Goal: Transaction & Acquisition: Download file/media

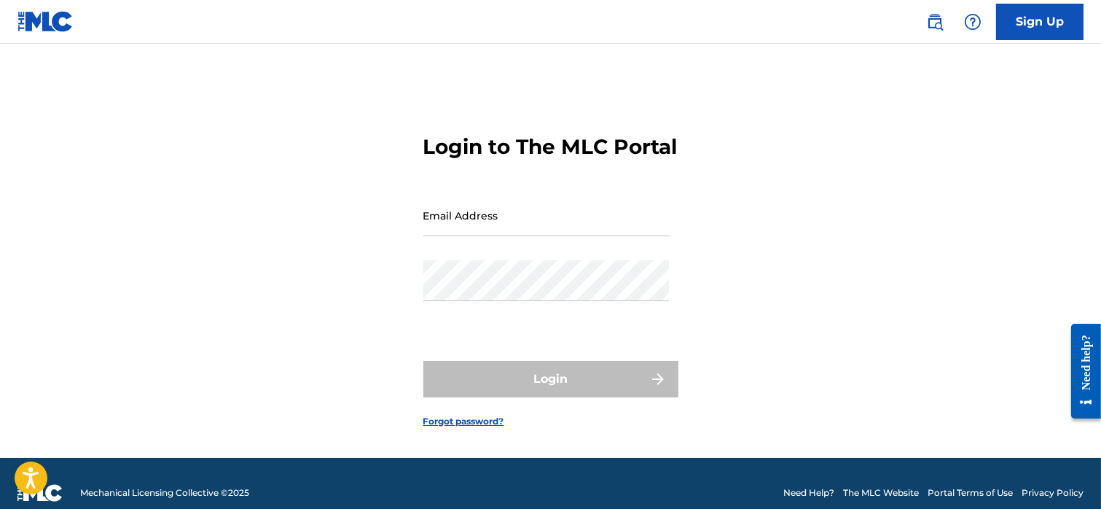
click at [497, 236] on input "Email Address" at bounding box center [546, 216] width 246 height 42
type input "[EMAIL_ADDRESS][DOMAIN_NAME]"
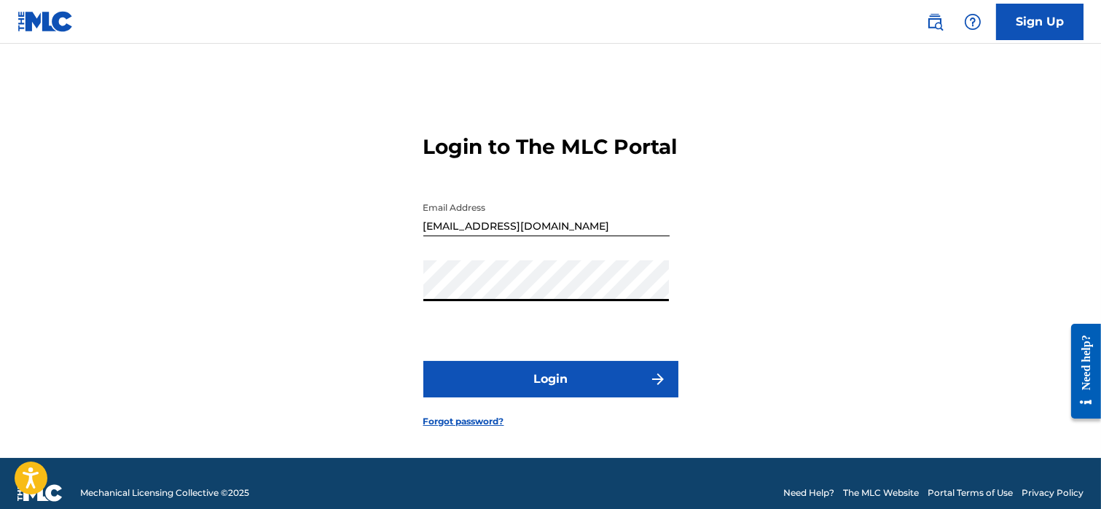
click at [525, 386] on button "Login" at bounding box center [550, 379] width 255 height 36
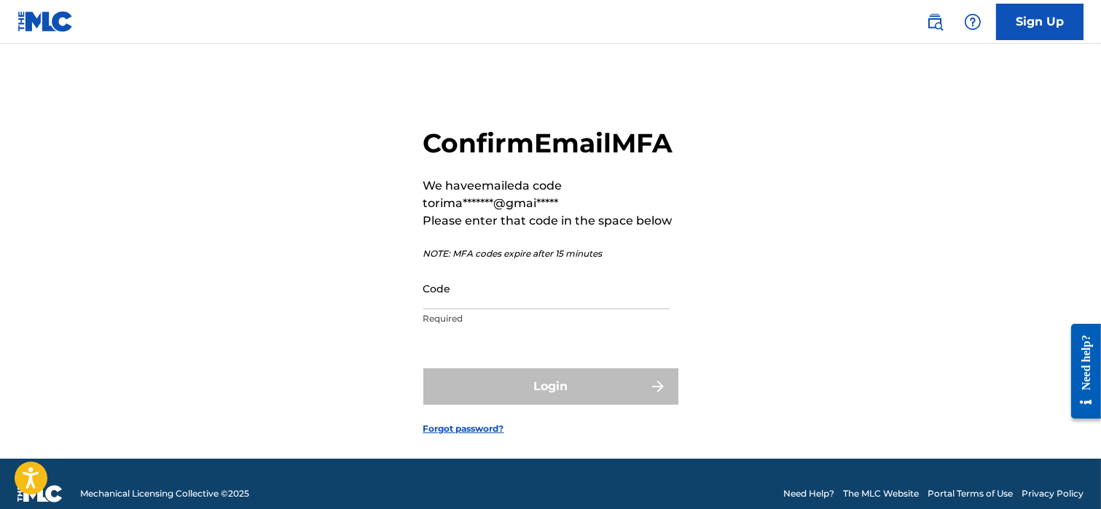
click at [469, 309] on input "Code" at bounding box center [546, 288] width 246 height 42
paste input "845629"
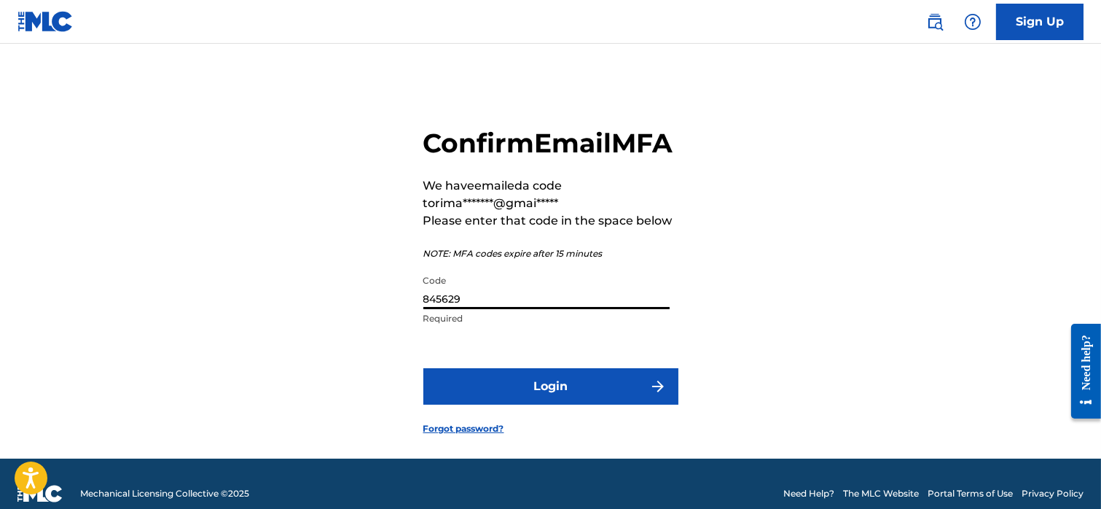
type input "845629"
click at [539, 404] on button "Login" at bounding box center [550, 386] width 255 height 36
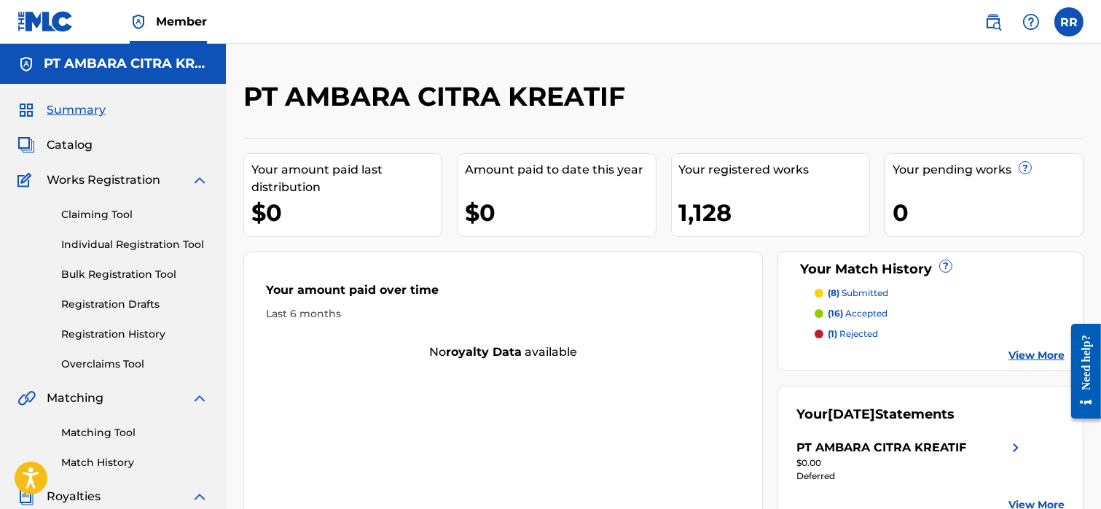
click at [85, 144] on span "Catalog" at bounding box center [70, 144] width 46 height 17
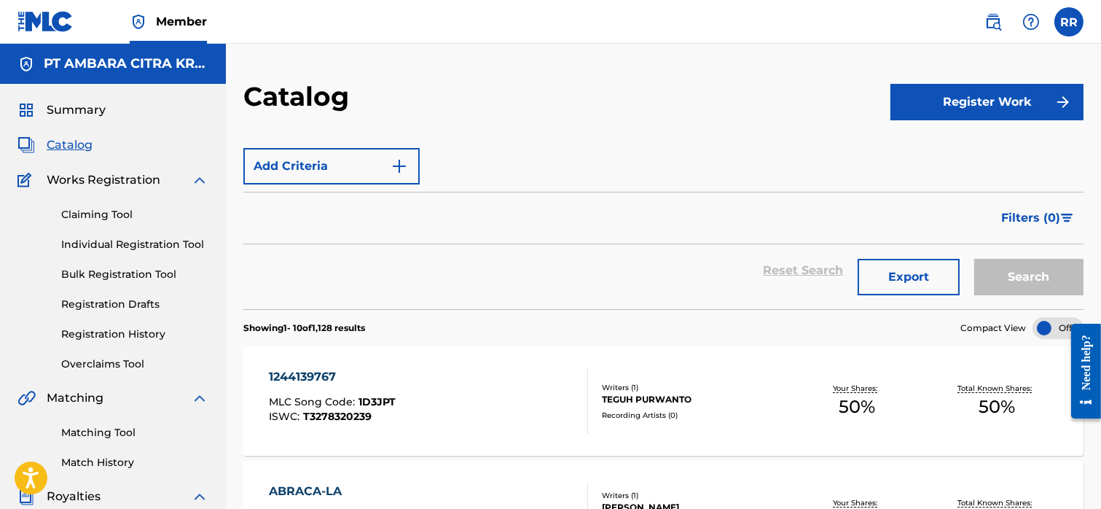
click at [899, 269] on button "Export" at bounding box center [909, 277] width 102 height 36
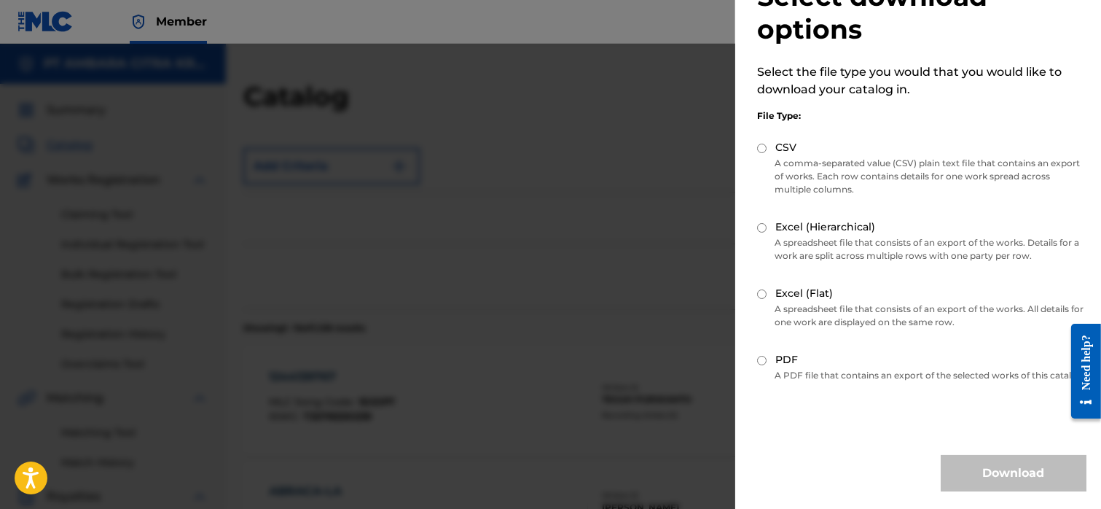
scroll to position [66, 0]
click at [764, 144] on input "CSV" at bounding box center [761, 148] width 9 height 9
radio input "true"
click at [999, 471] on button "Download" at bounding box center [1014, 473] width 146 height 36
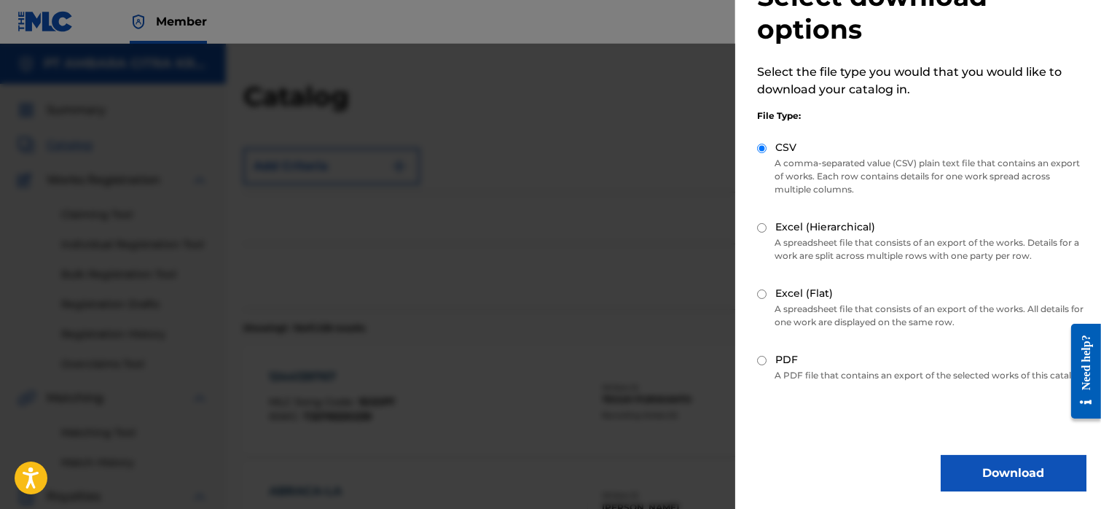
click at [978, 461] on button "Download" at bounding box center [1014, 473] width 146 height 36
click at [691, 219] on div at bounding box center [550, 298] width 1101 height 509
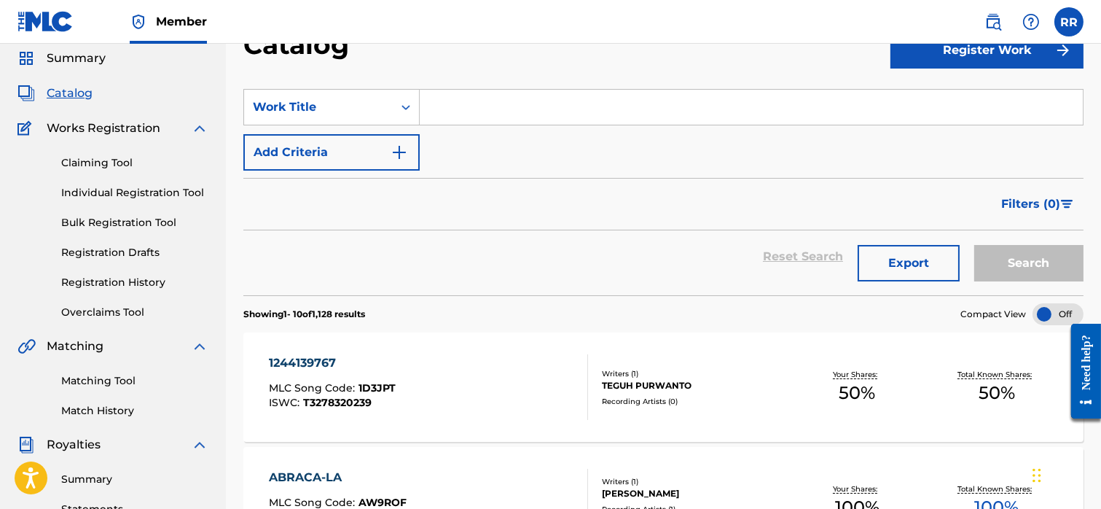
scroll to position [0, 0]
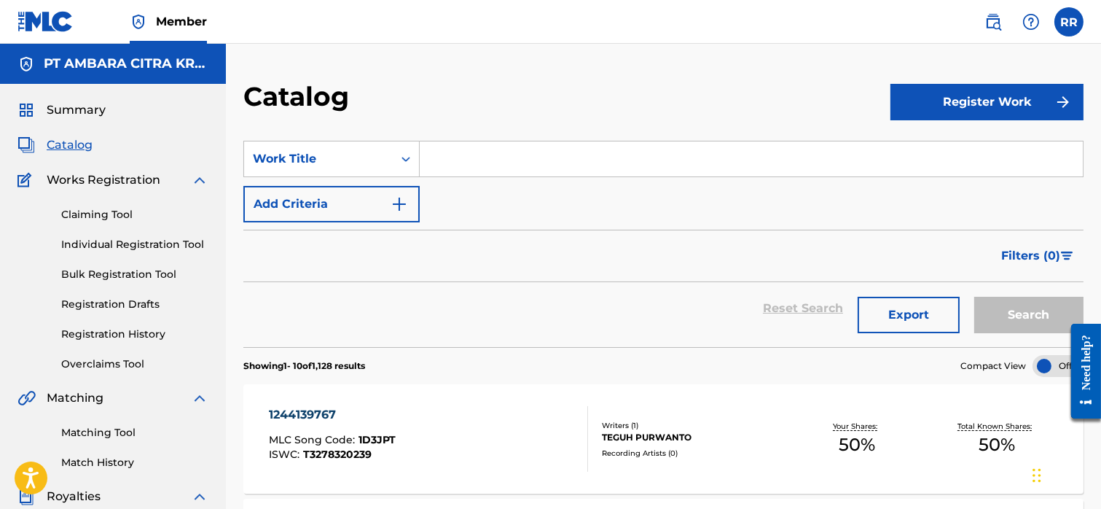
click at [899, 306] on button "Export" at bounding box center [909, 315] width 102 height 36
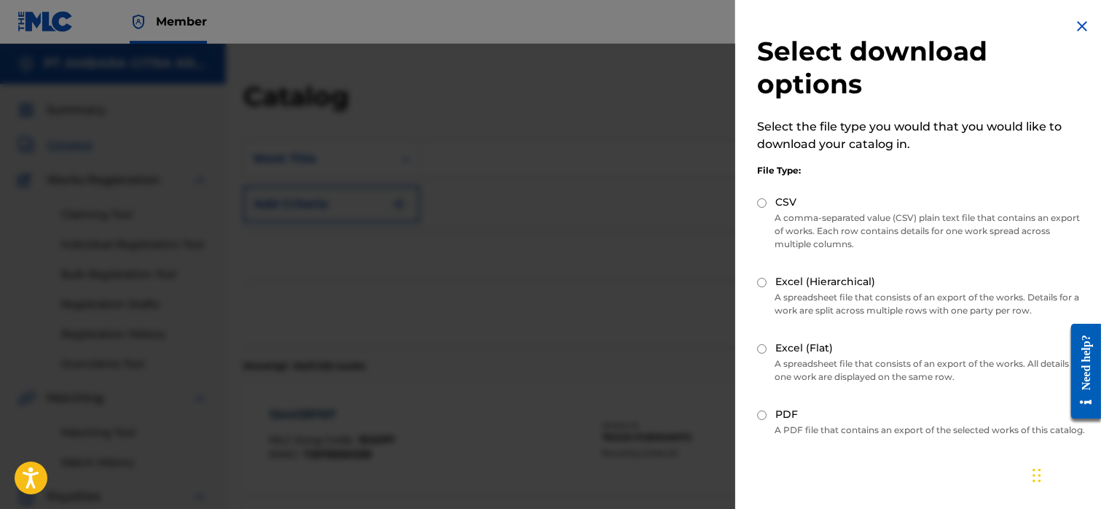
click at [763, 196] on div "CSV" at bounding box center [921, 203] width 329 height 17
click at [763, 205] on input "CSV" at bounding box center [761, 202] width 9 height 9
radio input "true"
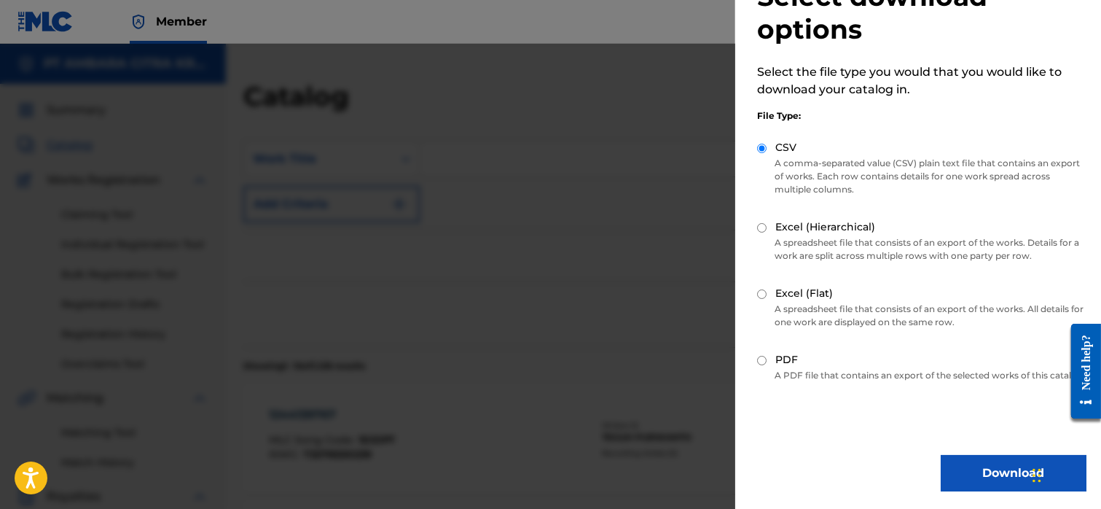
click at [967, 467] on button "Download" at bounding box center [1014, 473] width 146 height 36
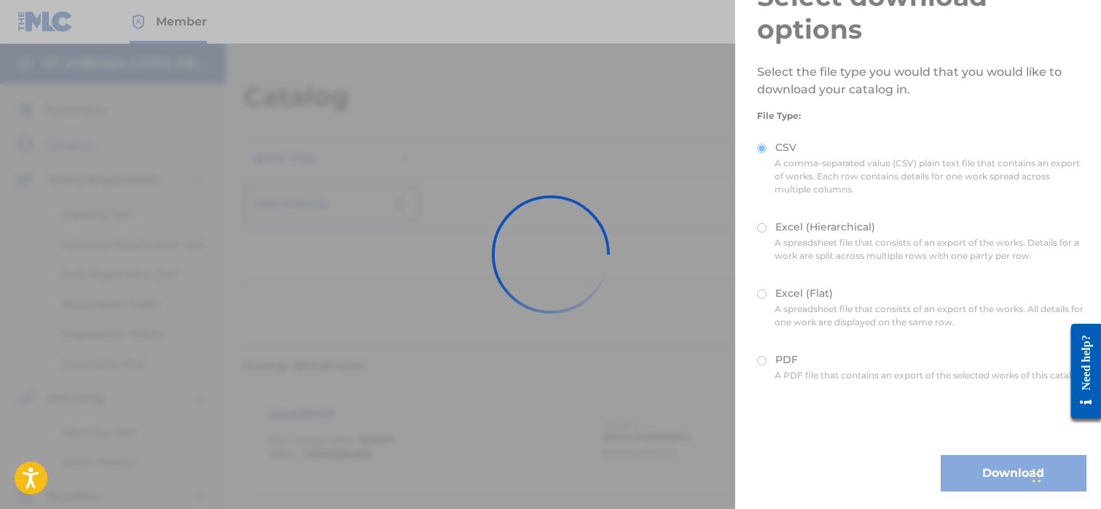
scroll to position [0, 0]
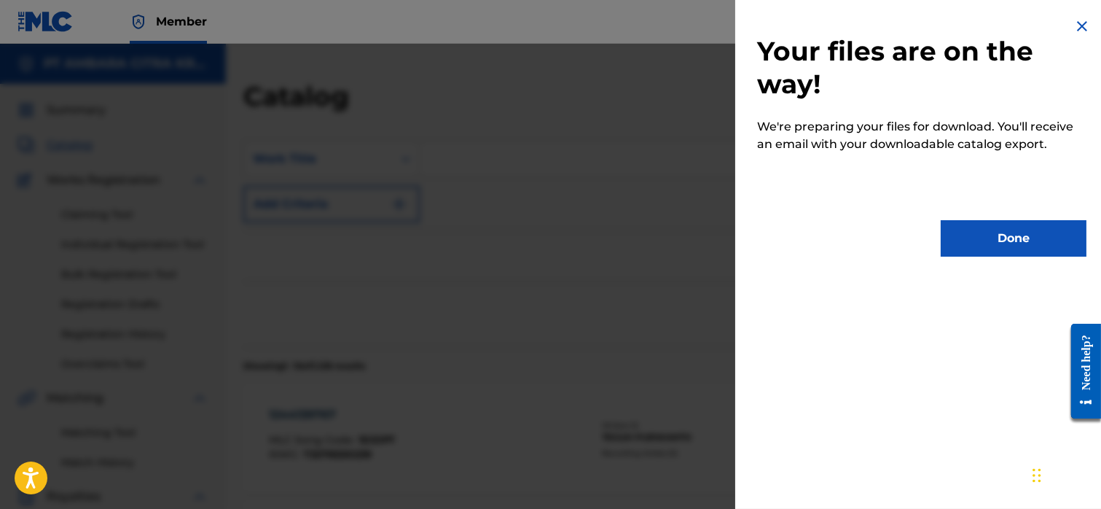
click at [986, 240] on button "Done" at bounding box center [1014, 238] width 146 height 36
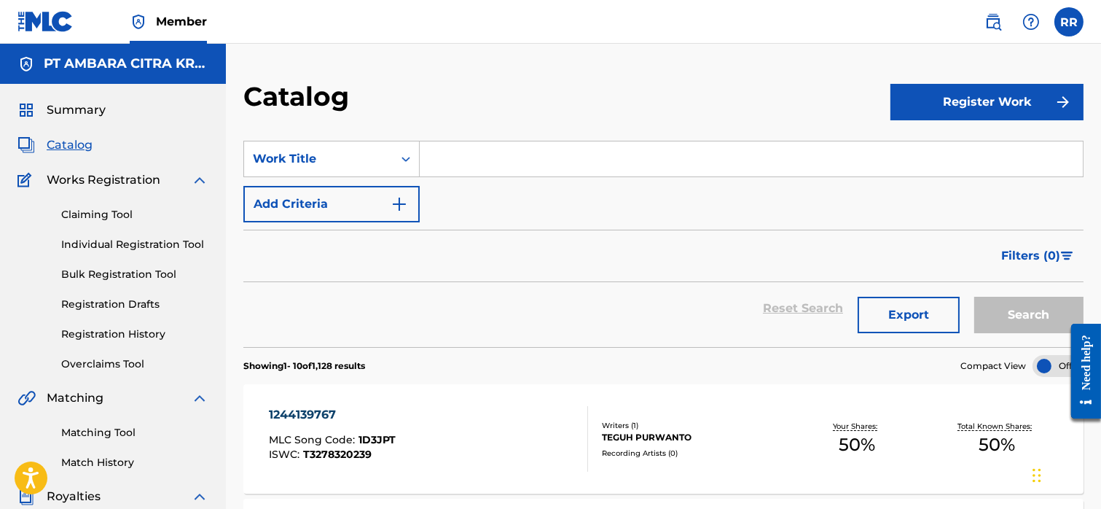
click at [895, 310] on button "Export" at bounding box center [909, 315] width 102 height 36
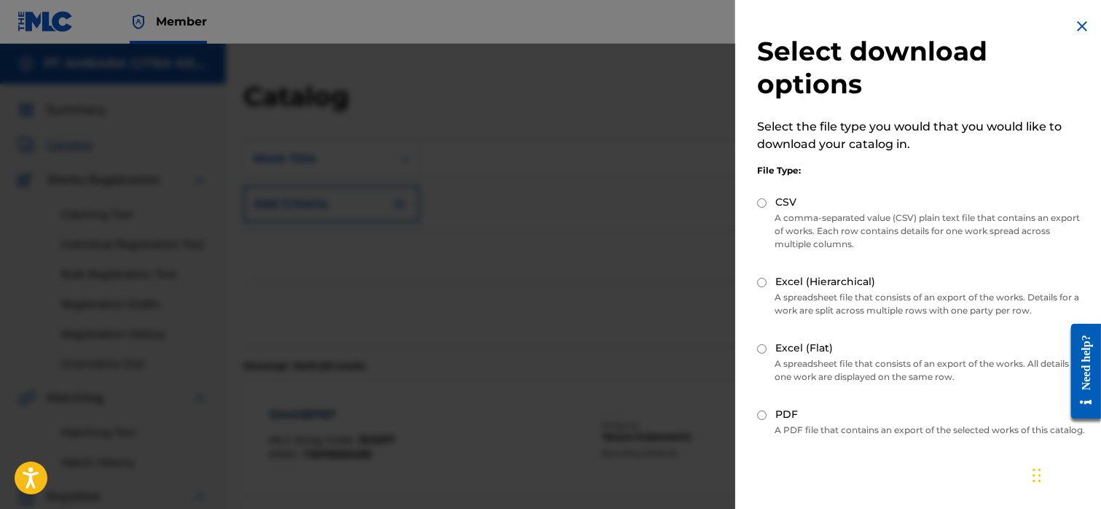
click at [765, 280] on input "Excel (Hierarchical)" at bounding box center [761, 282] width 9 height 9
radio input "true"
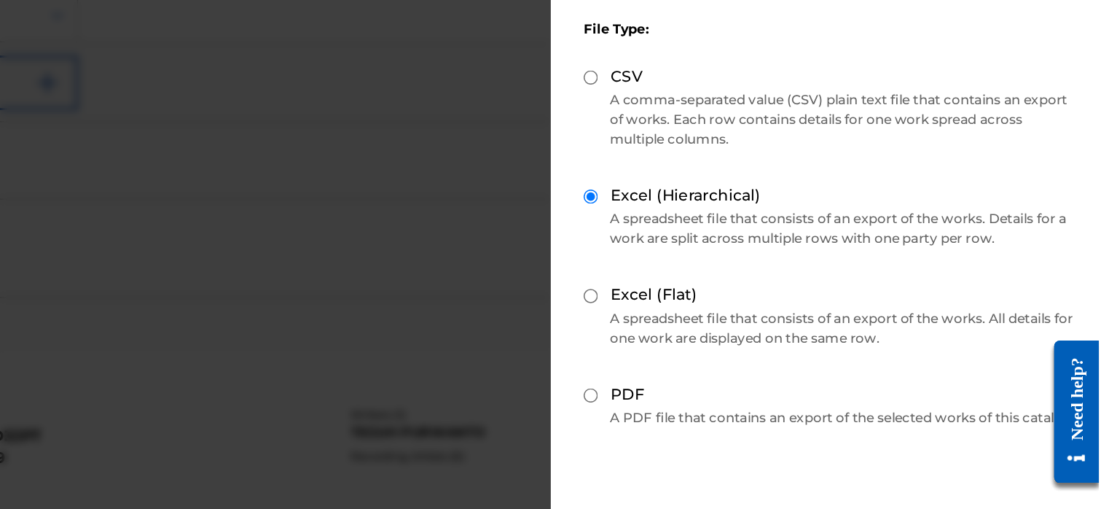
scroll to position [52, 0]
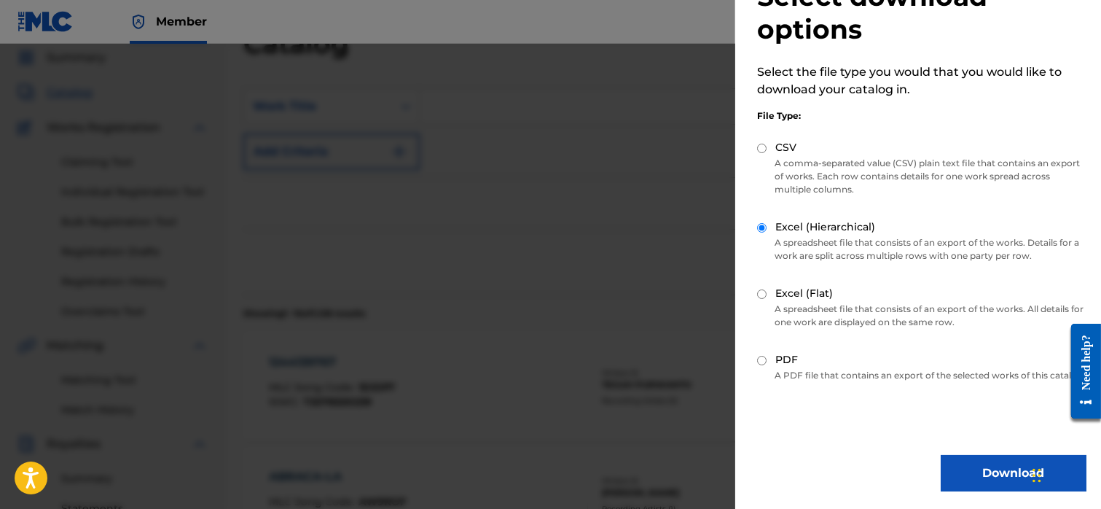
click at [962, 474] on button "Download" at bounding box center [1014, 473] width 146 height 36
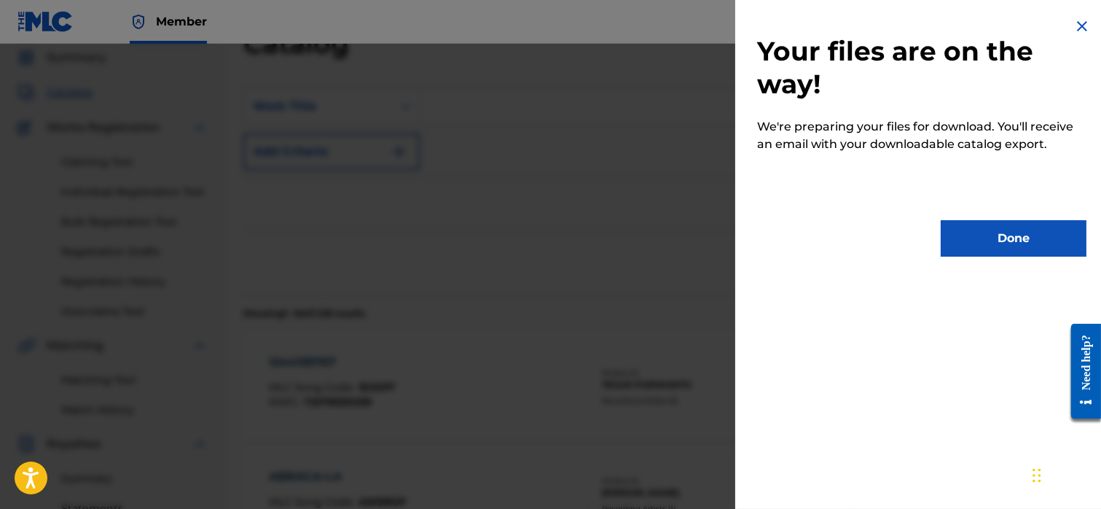
scroll to position [0, 0]
click at [958, 251] on button "Done" at bounding box center [1014, 238] width 146 height 36
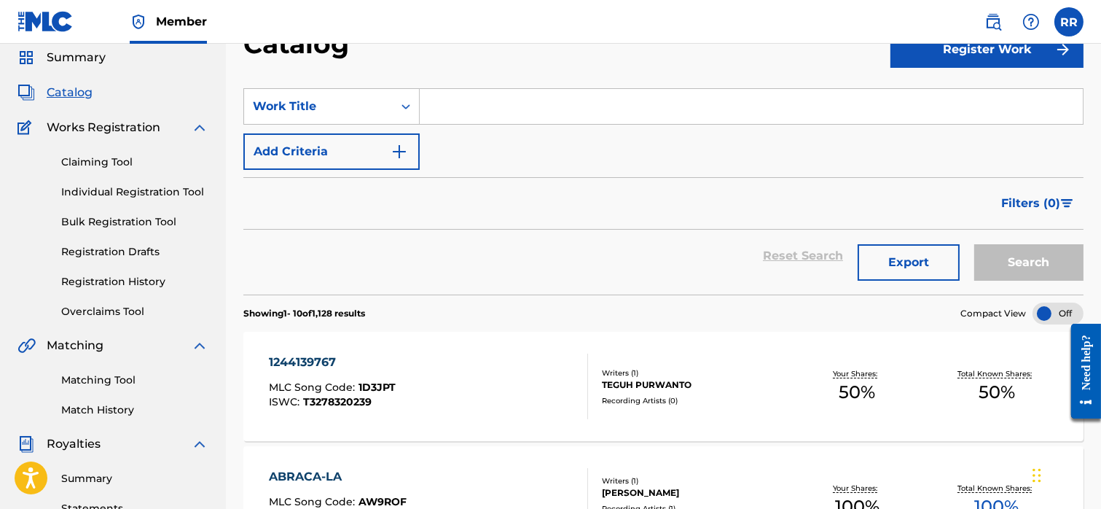
click at [904, 270] on button "Export" at bounding box center [909, 262] width 102 height 36
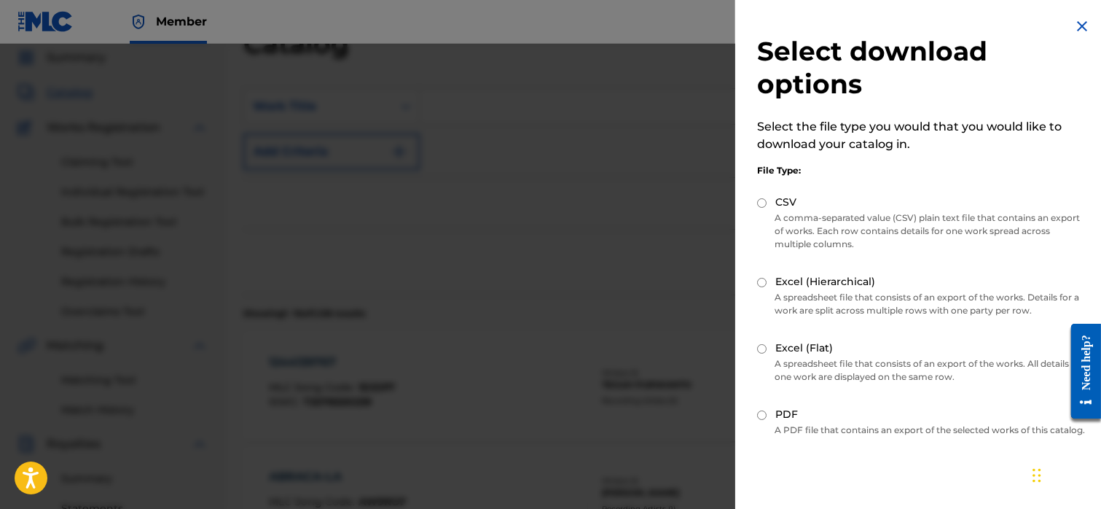
click at [764, 345] on input "Excel (Flat)" at bounding box center [761, 348] width 9 height 9
radio input "true"
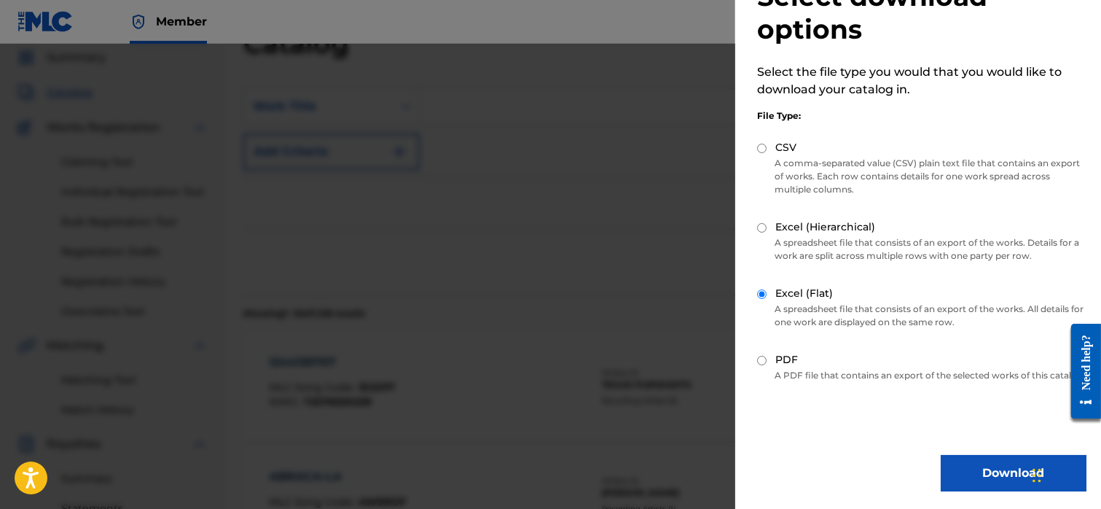
click at [981, 468] on button "Download" at bounding box center [1014, 473] width 146 height 36
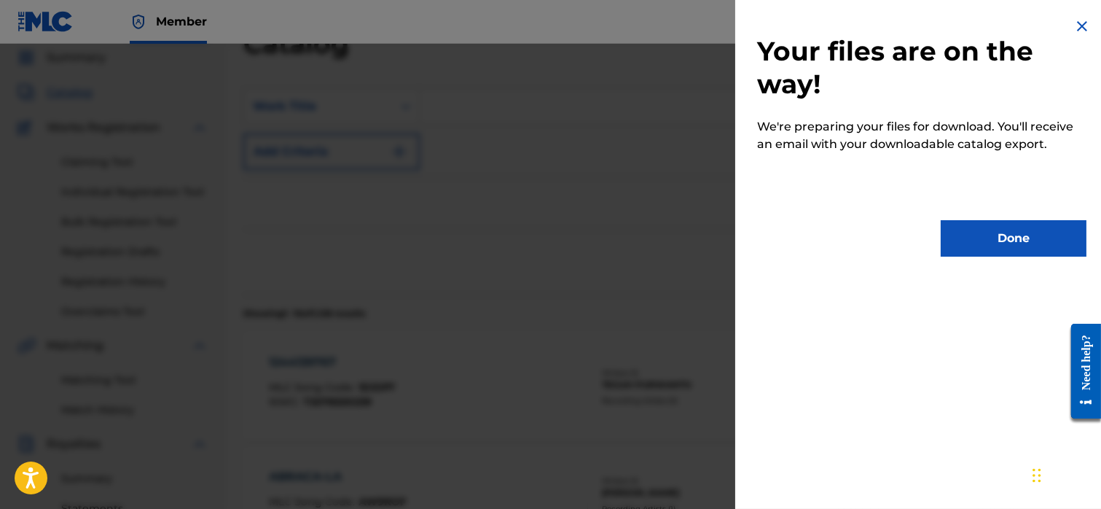
scroll to position [0, 0]
click at [1034, 230] on button "Done" at bounding box center [1014, 238] width 146 height 36
